Goal: Find specific page/section: Find specific page/section

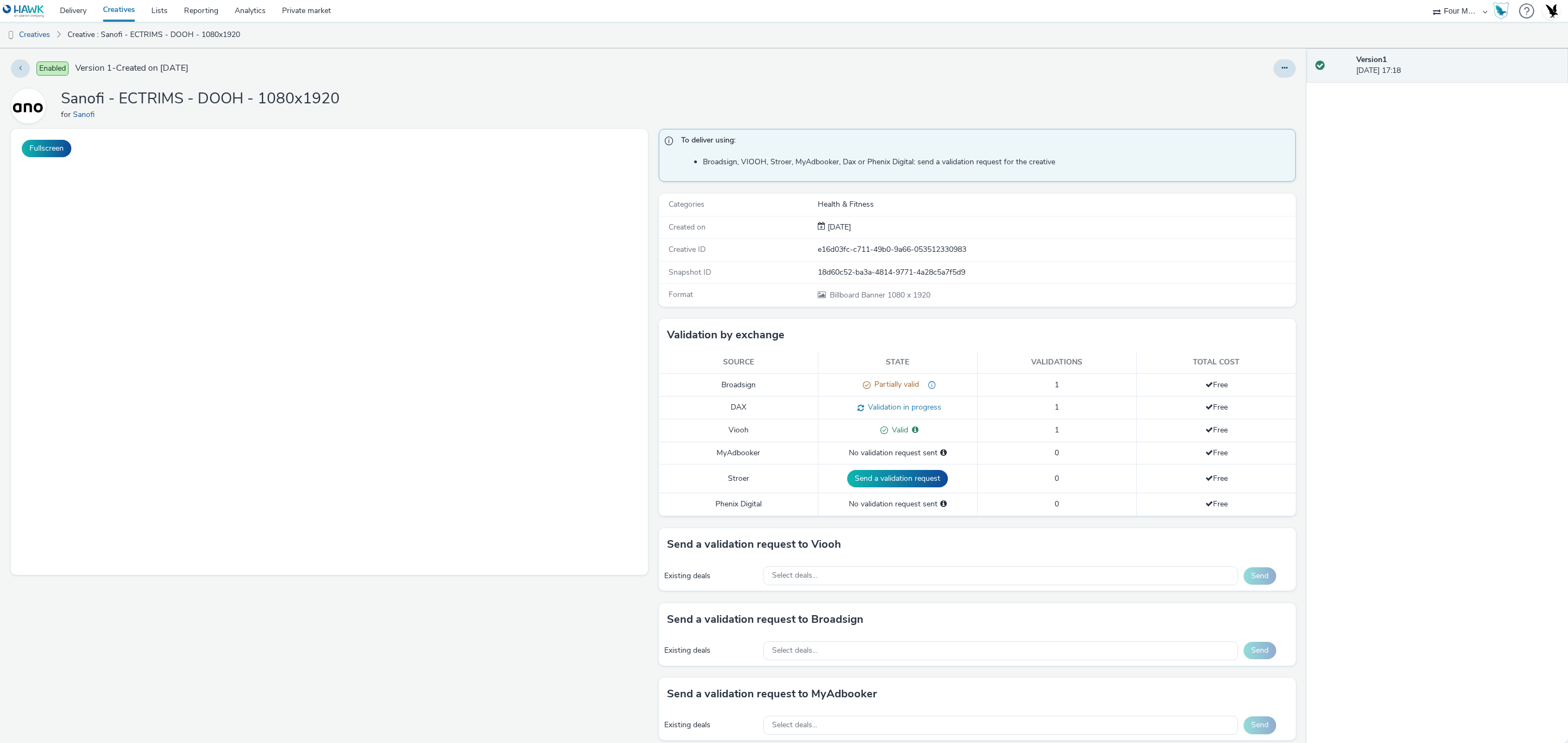
select select "cff8590b-41ac-41ea-8cbb-9853a913f89b"
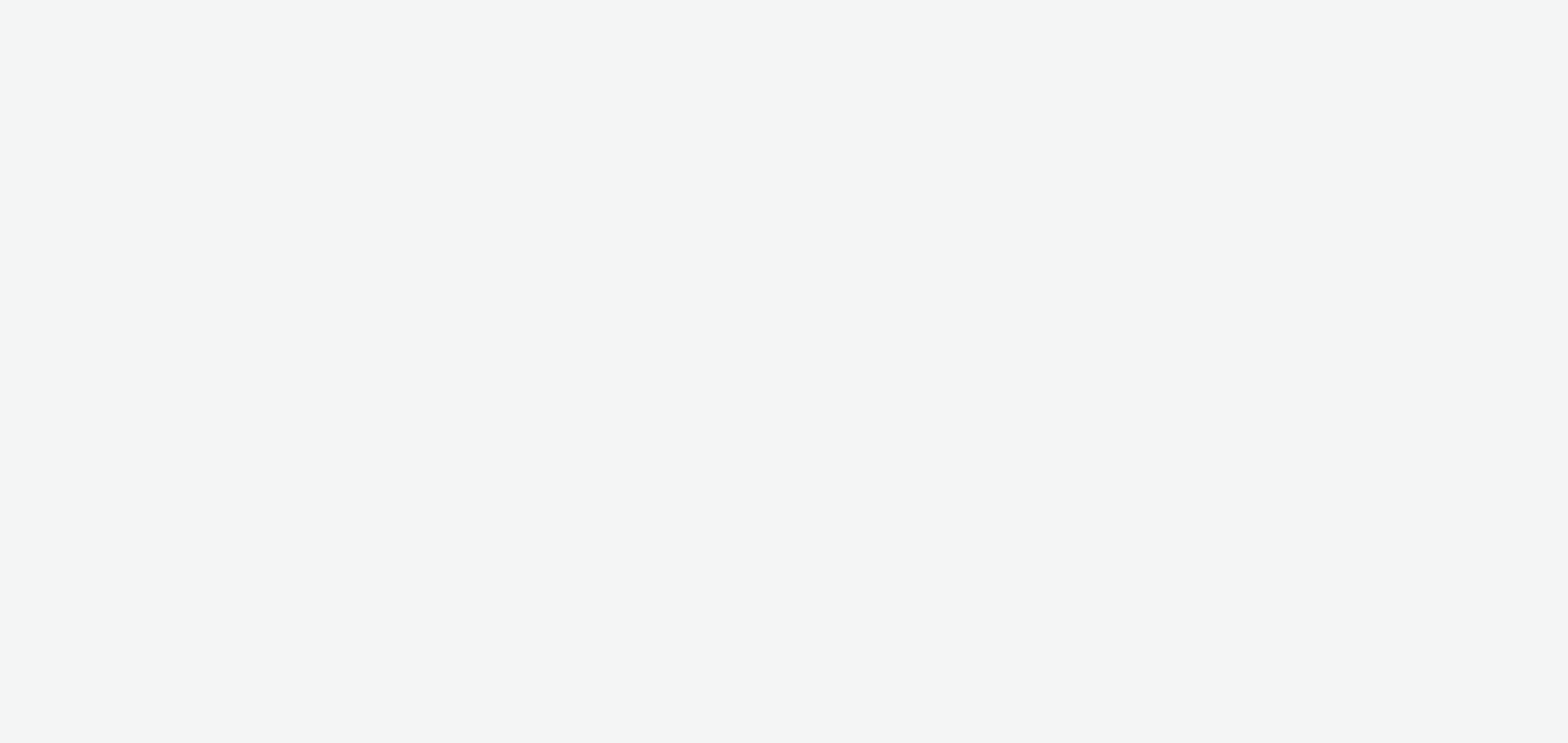
select select "cff8590b-41ac-41ea-8cbb-9853a913f89b"
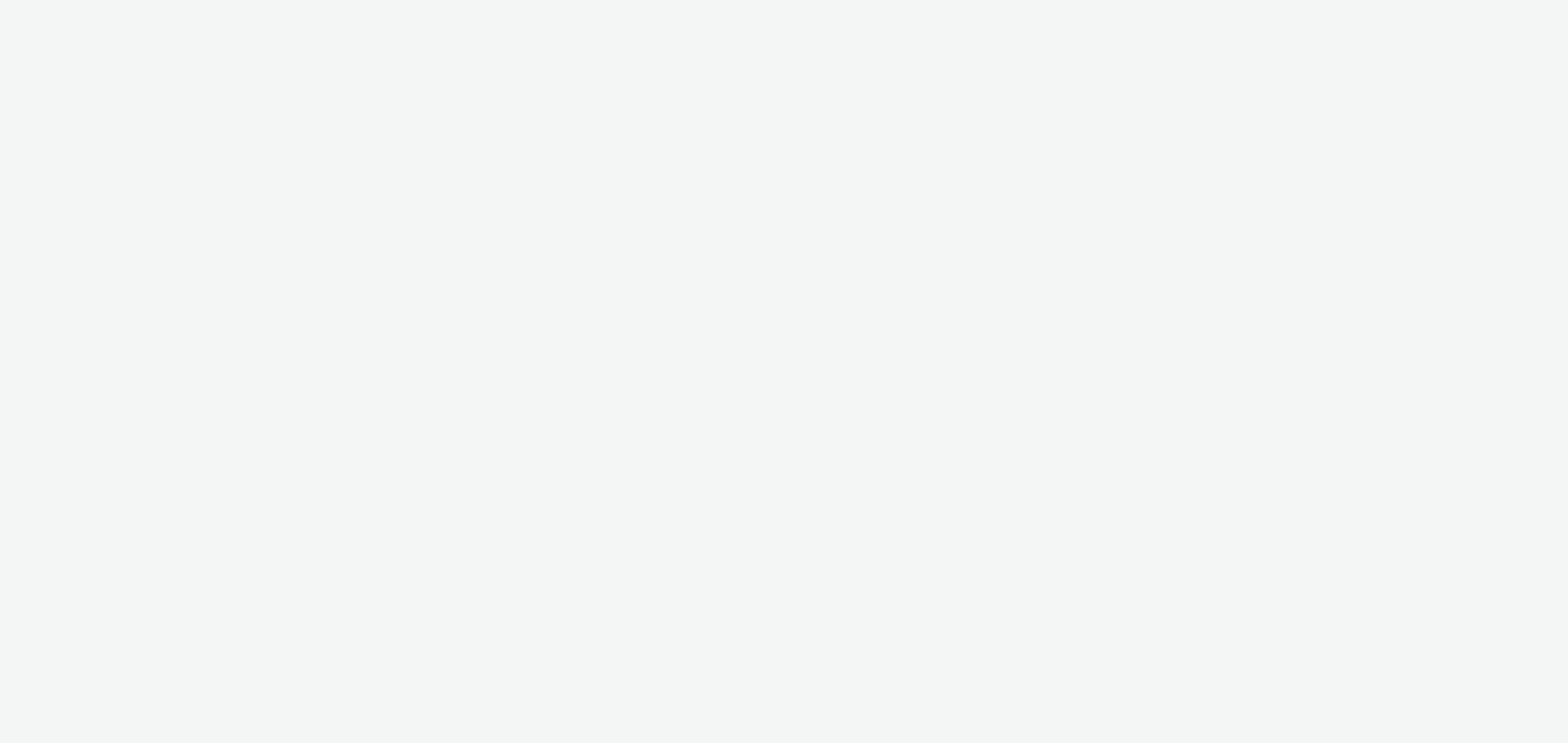
select select "cff8590b-41ac-41ea-8cbb-9853a913f89b"
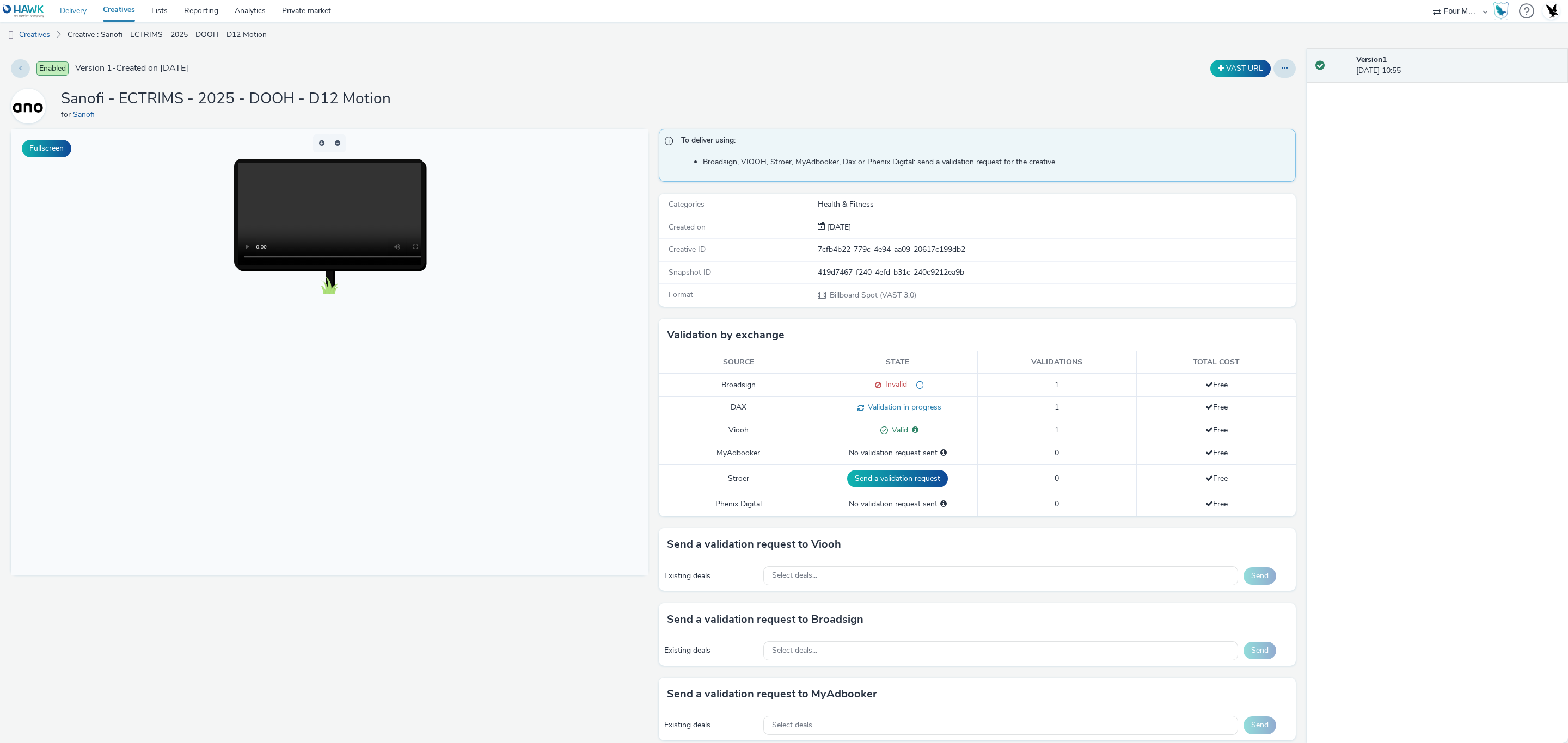
click at [91, 18] on link "Delivery" at bounding box center [73, 11] width 43 height 21
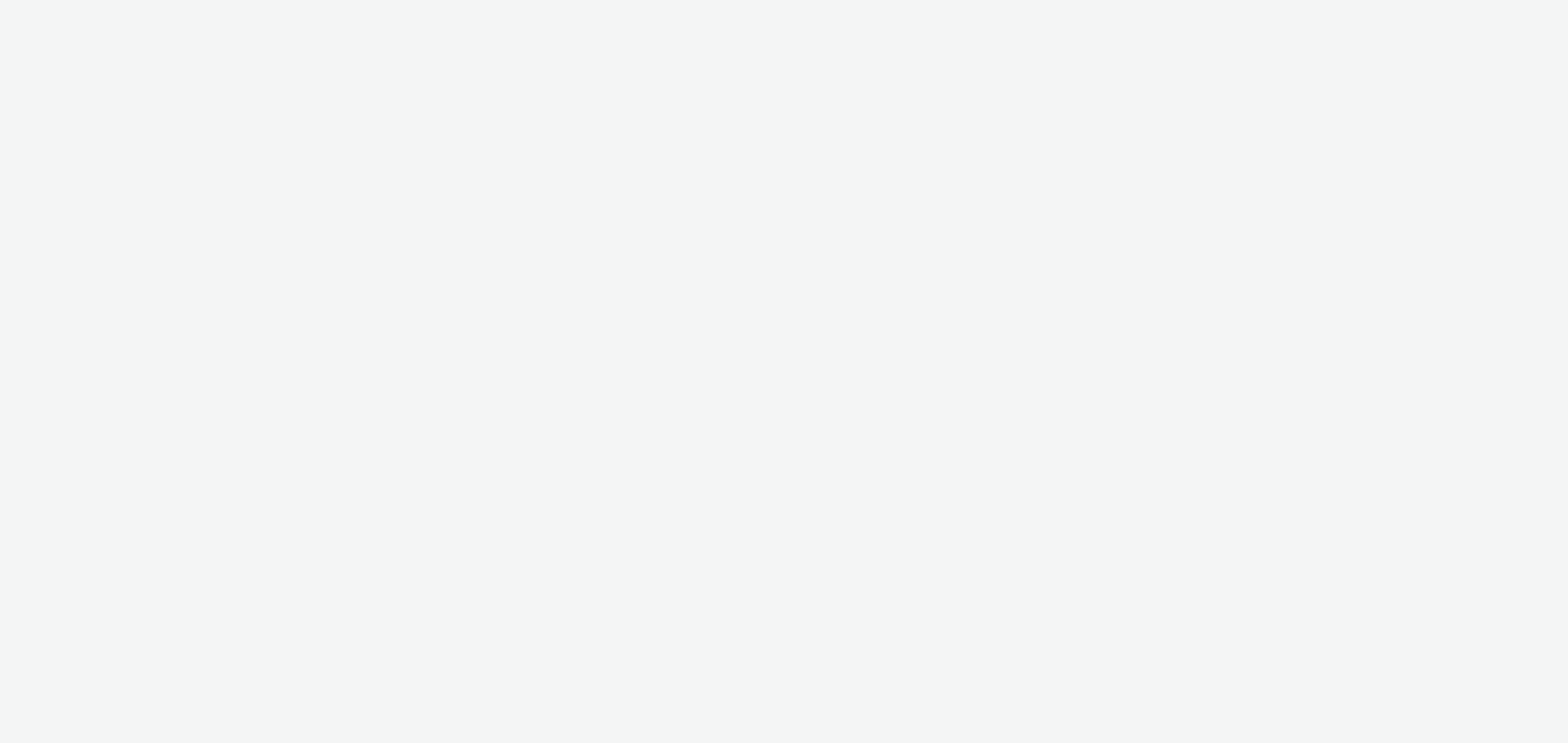
select select "cff8590b-41ac-41ea-8cbb-9853a913f89b"
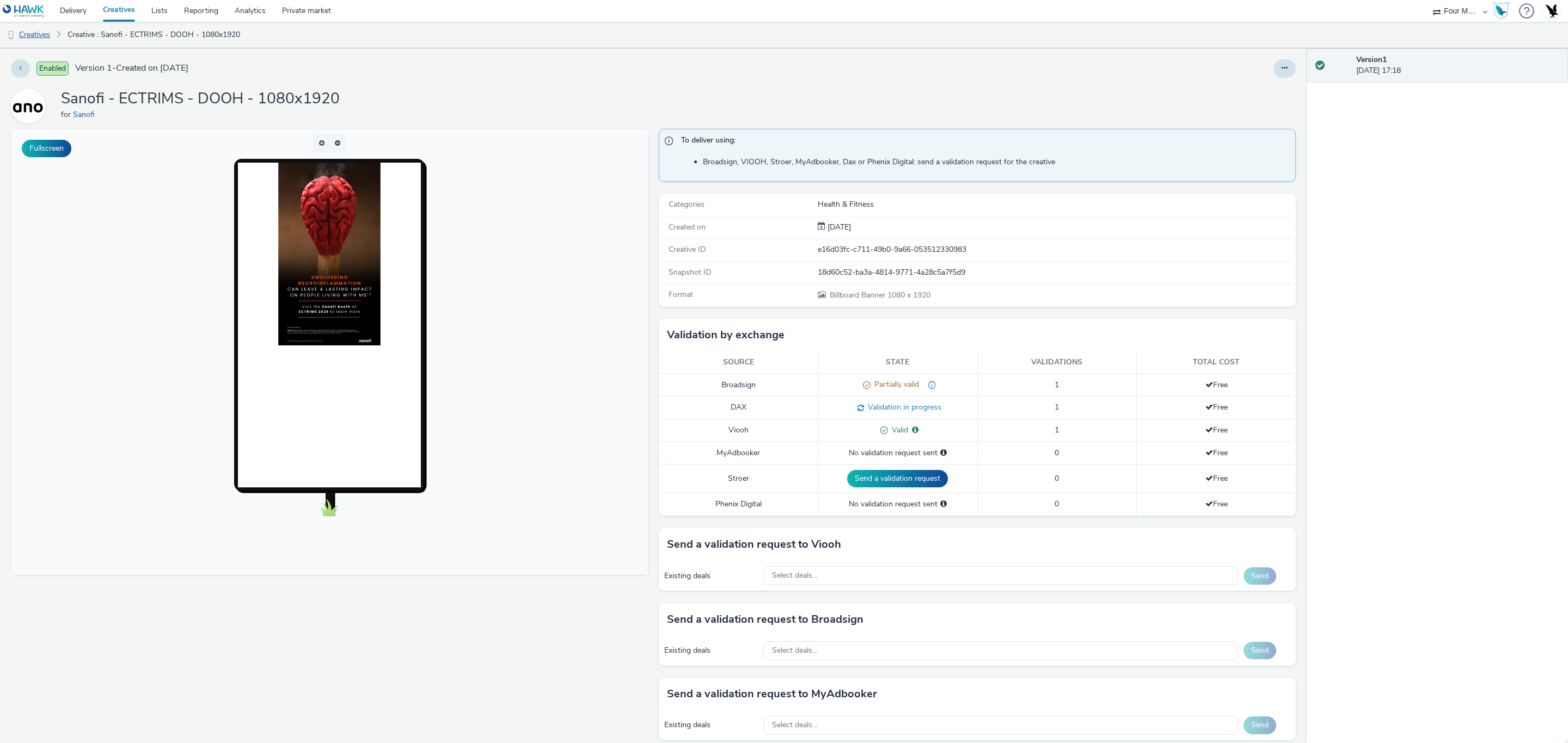
click at [52, 39] on link "Creatives" at bounding box center [28, 35] width 55 height 26
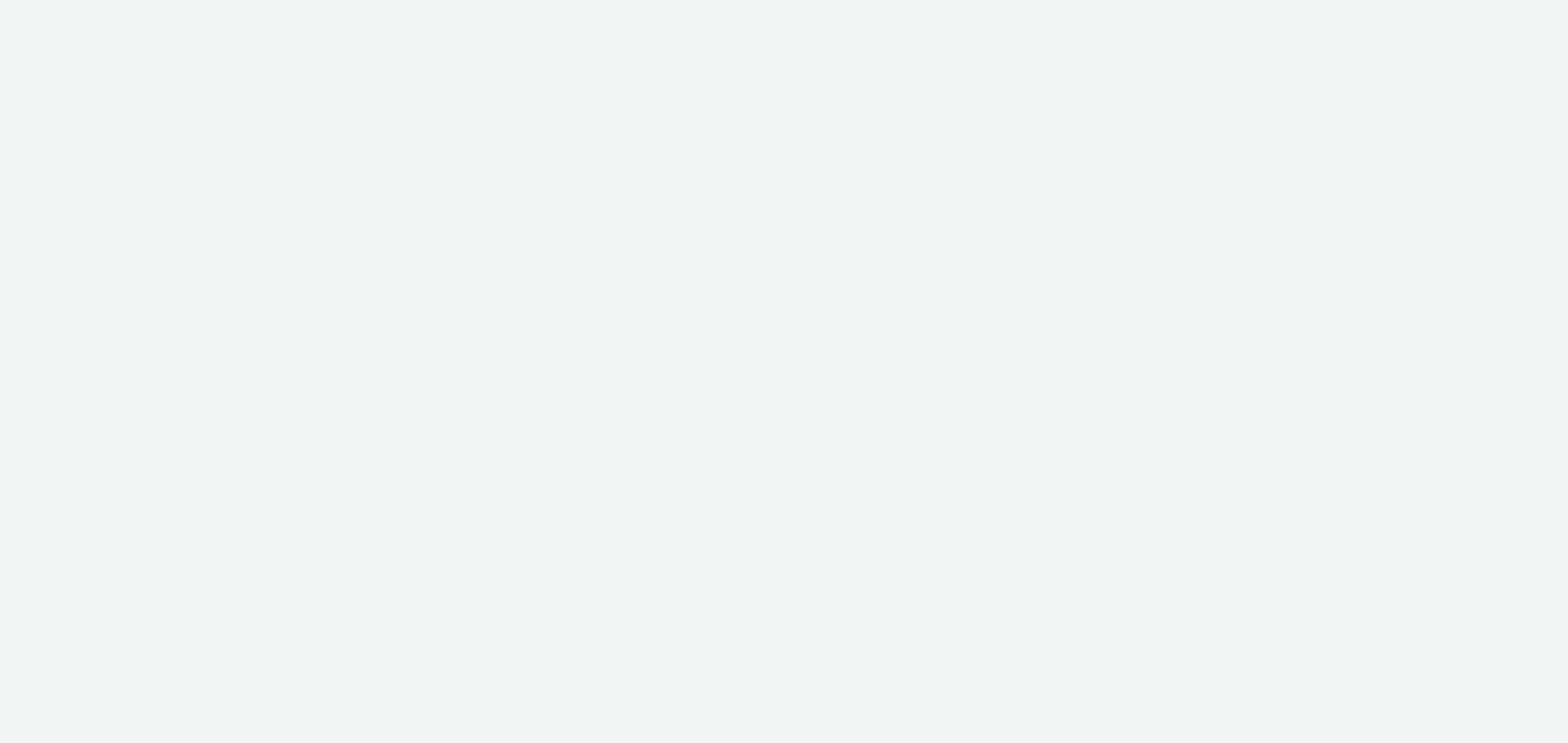
select select "cff8590b-41ac-41ea-8cbb-9853a913f89b"
